Goal: Task Accomplishment & Management: Manage account settings

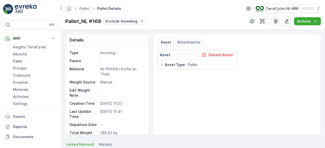
scroll to position [667, 0]
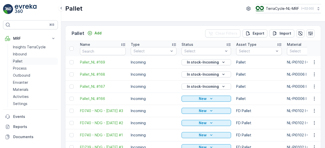
click at [16, 62] on p "Pallet" at bounding box center [18, 61] width 10 height 5
click at [96, 35] on p "Add" at bounding box center [97, 33] width 7 height 5
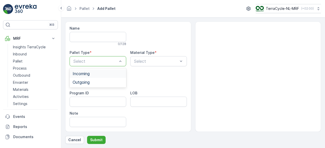
click at [110, 76] on div "Incoming" at bounding box center [98, 73] width 50 height 5
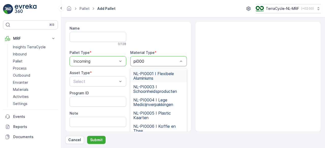
type input "pi0006"
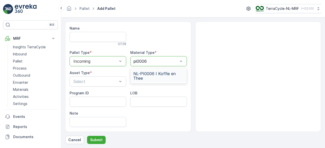
click at [164, 77] on span "NL-PI0006 I Koffie en Thee" at bounding box center [158, 75] width 50 height 9
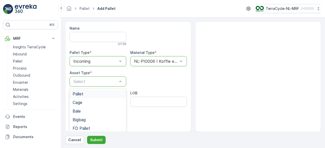
click at [84, 96] on div "Pallet" at bounding box center [97, 94] width 57 height 9
click at [93, 140] on p "Submit" at bounding box center [96, 140] width 12 height 5
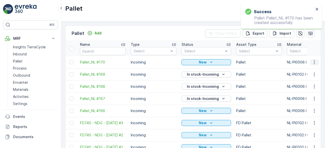
click at [313, 61] on icon "button" at bounding box center [313, 62] width 5 height 5
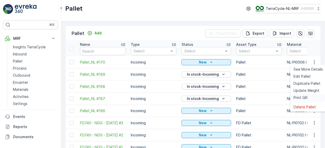
click at [298, 99] on span "Print QR" at bounding box center [300, 97] width 14 height 5
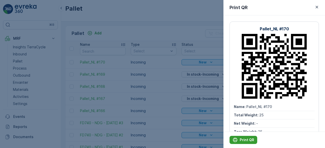
click at [250, 141] on p "Print QR" at bounding box center [246, 140] width 14 height 5
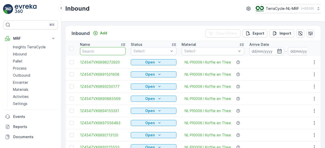
click at [108, 51] on input "text" at bounding box center [103, 51] width 46 height 8
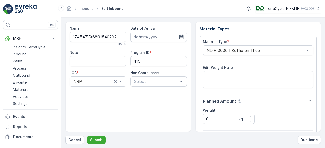
click button "Submit" at bounding box center [96, 140] width 19 height 8
click at [87, 136] on button "Submit" at bounding box center [96, 140] width 19 height 8
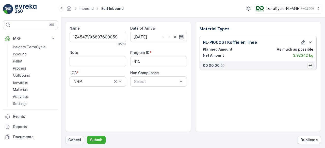
click at [74, 140] on p "Cancel" at bounding box center [74, 140] width 13 height 5
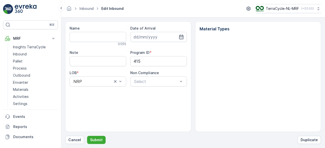
type input "1Z4547VX6897600059"
type input "[DATE]"
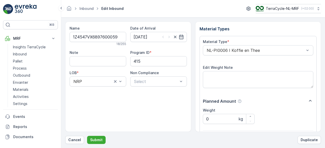
click at [87, 136] on button "Submit" at bounding box center [96, 140] width 19 height 8
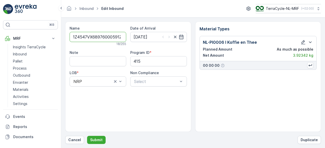
type input "1Z4547VX68976000591Z4547VX6898471161"
click at [87, 136] on button "Submit" at bounding box center [96, 140] width 19 height 8
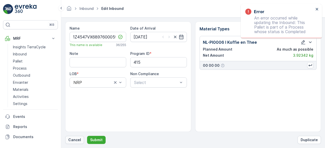
click at [76, 139] on p "Cancel" at bounding box center [74, 140] width 13 height 5
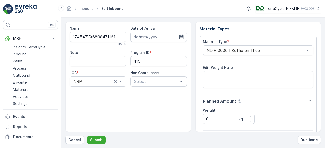
click button "Submit" at bounding box center [96, 140] width 19 height 8
click at [87, 136] on button "Submit" at bounding box center [96, 140] width 19 height 8
click button "Submit" at bounding box center [96, 140] width 19 height 8
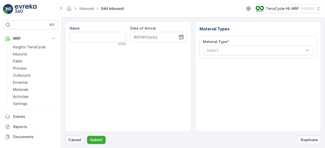
click at [75, 142] on p "Cancel" at bounding box center [74, 140] width 13 height 5
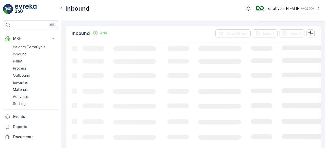
click at [184, 35] on div "Inbound Add Clear Filters Export Import" at bounding box center [192, 33] width 255 height 15
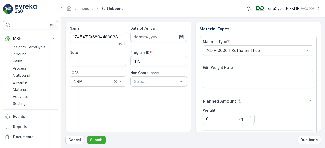
click button "Submit" at bounding box center [96, 140] width 19 height 8
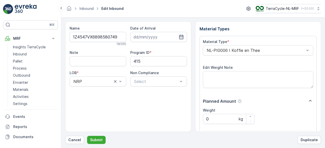
click button "Submit" at bounding box center [96, 140] width 19 height 8
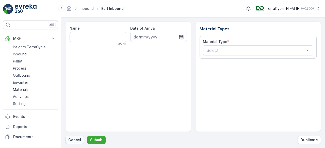
click at [75, 140] on p "Cancel" at bounding box center [74, 140] width 13 height 5
click at [75, 139] on p "Cancel" at bounding box center [74, 140] width 13 height 5
click at [76, 141] on p "Cancel" at bounding box center [74, 140] width 13 height 5
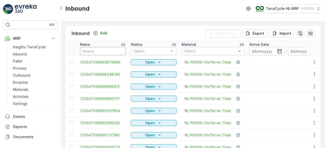
click at [107, 51] on input "text" at bounding box center [103, 51] width 46 height 8
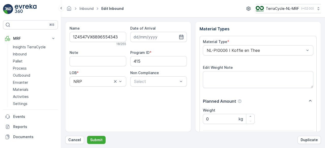
click at [87, 136] on button "Submit" at bounding box center [96, 140] width 19 height 8
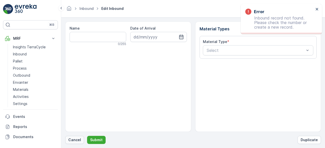
click at [79, 140] on p "Cancel" at bounding box center [74, 140] width 13 height 5
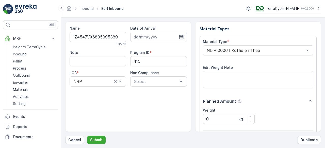
click button "Submit" at bounding box center [96, 140] width 19 height 8
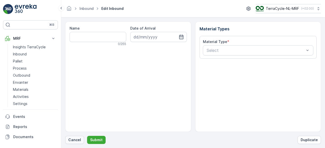
click at [75, 141] on p "Cancel" at bounding box center [74, 140] width 13 height 5
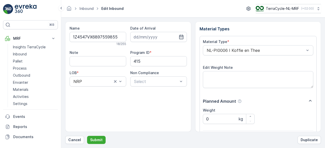
click at [87, 136] on button "Submit" at bounding box center [96, 140] width 19 height 8
